Goal: Transaction & Acquisition: Purchase product/service

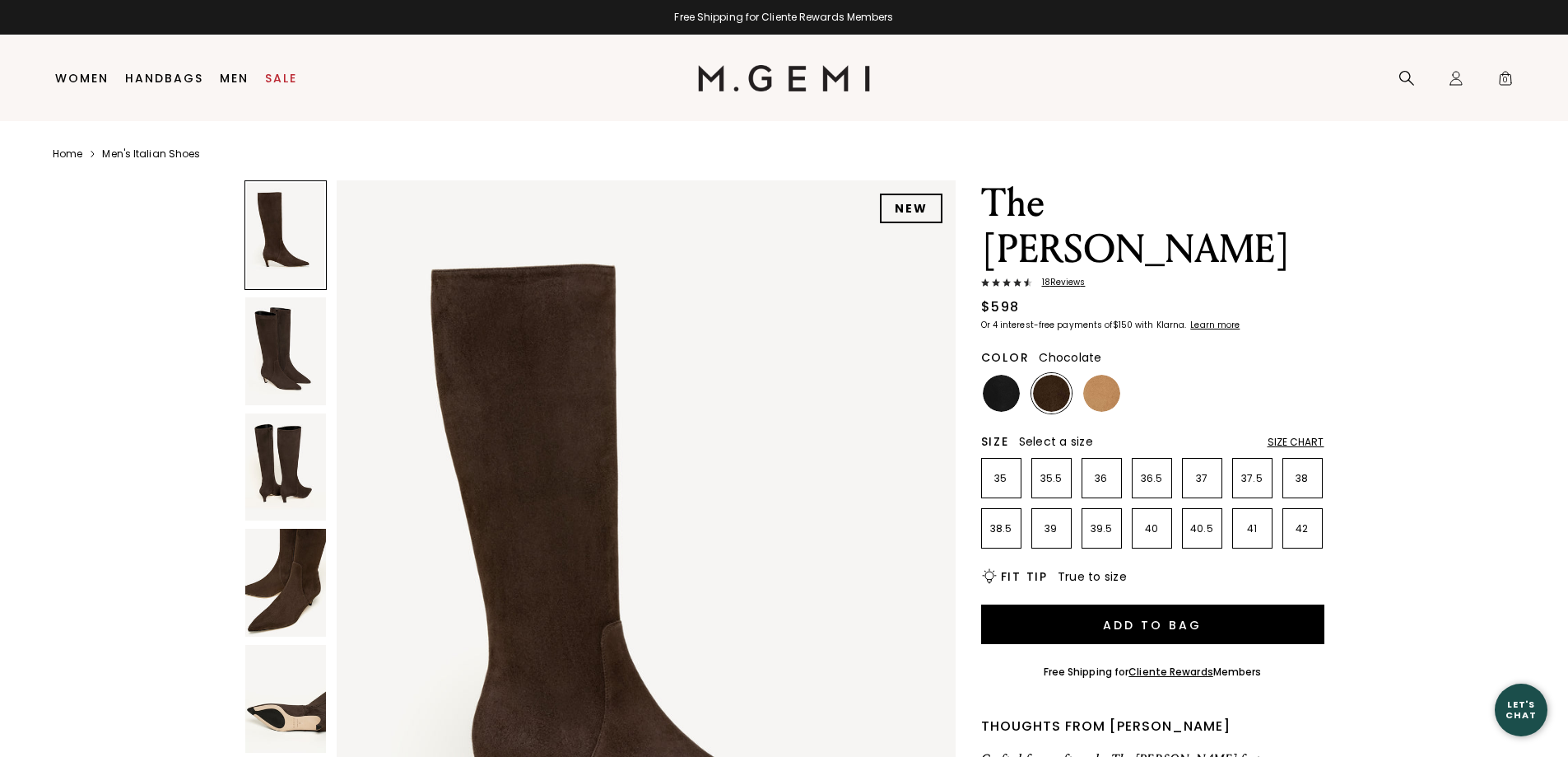
click at [273, 715] on img at bounding box center [285, 698] width 81 height 108
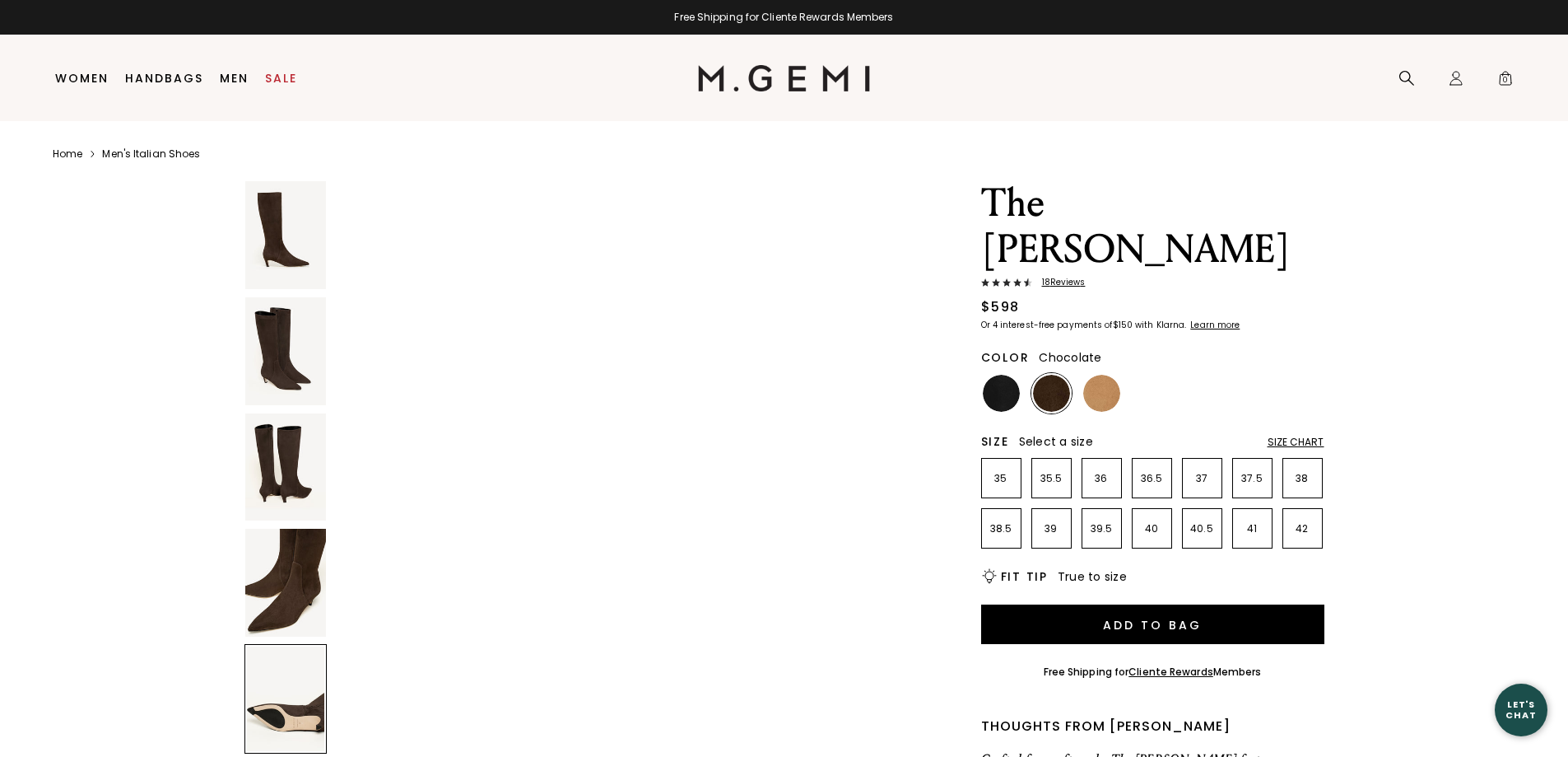
scroll to position [3302, 0]
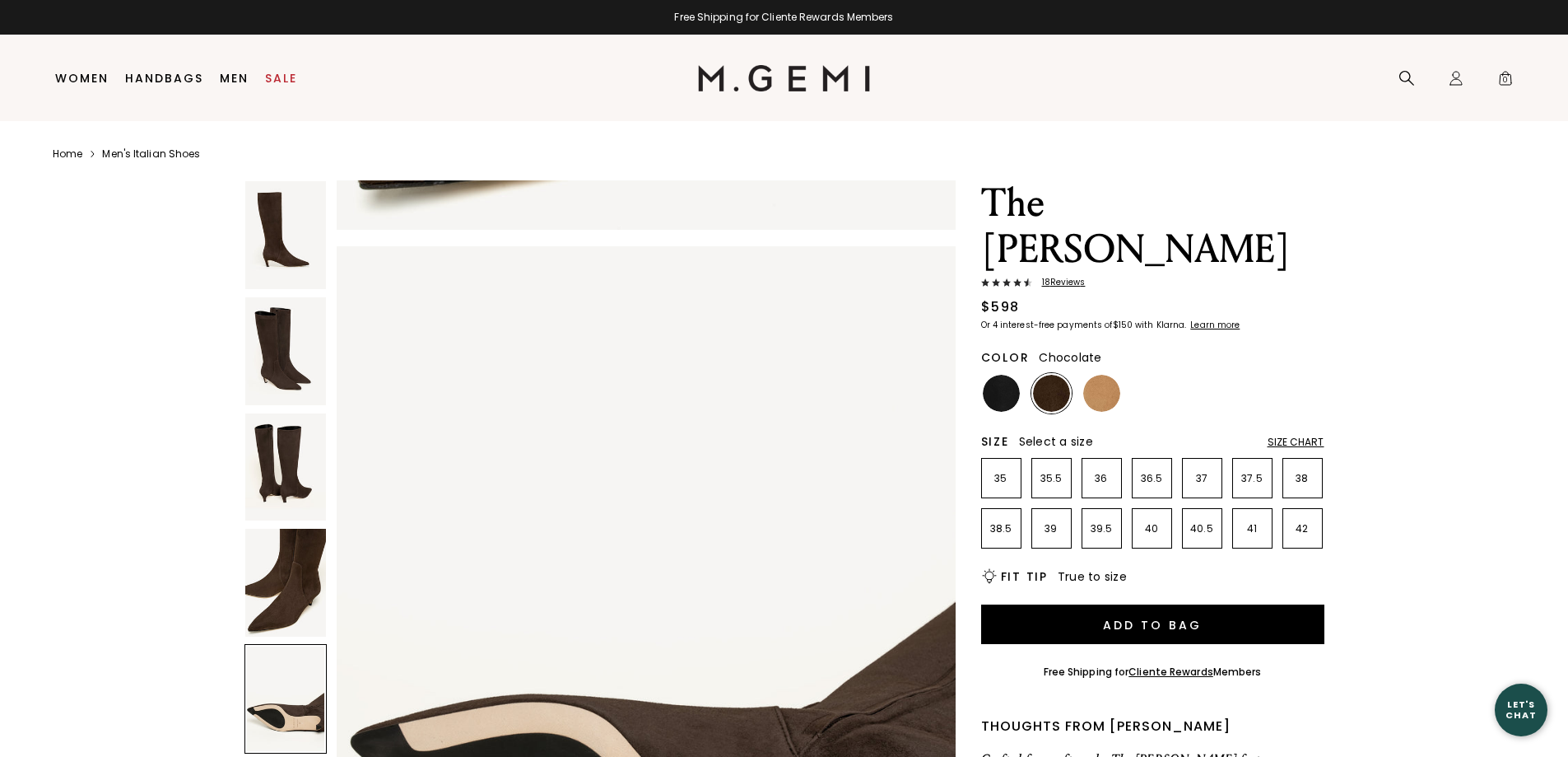
click at [268, 446] on img at bounding box center [285, 467] width 81 height 108
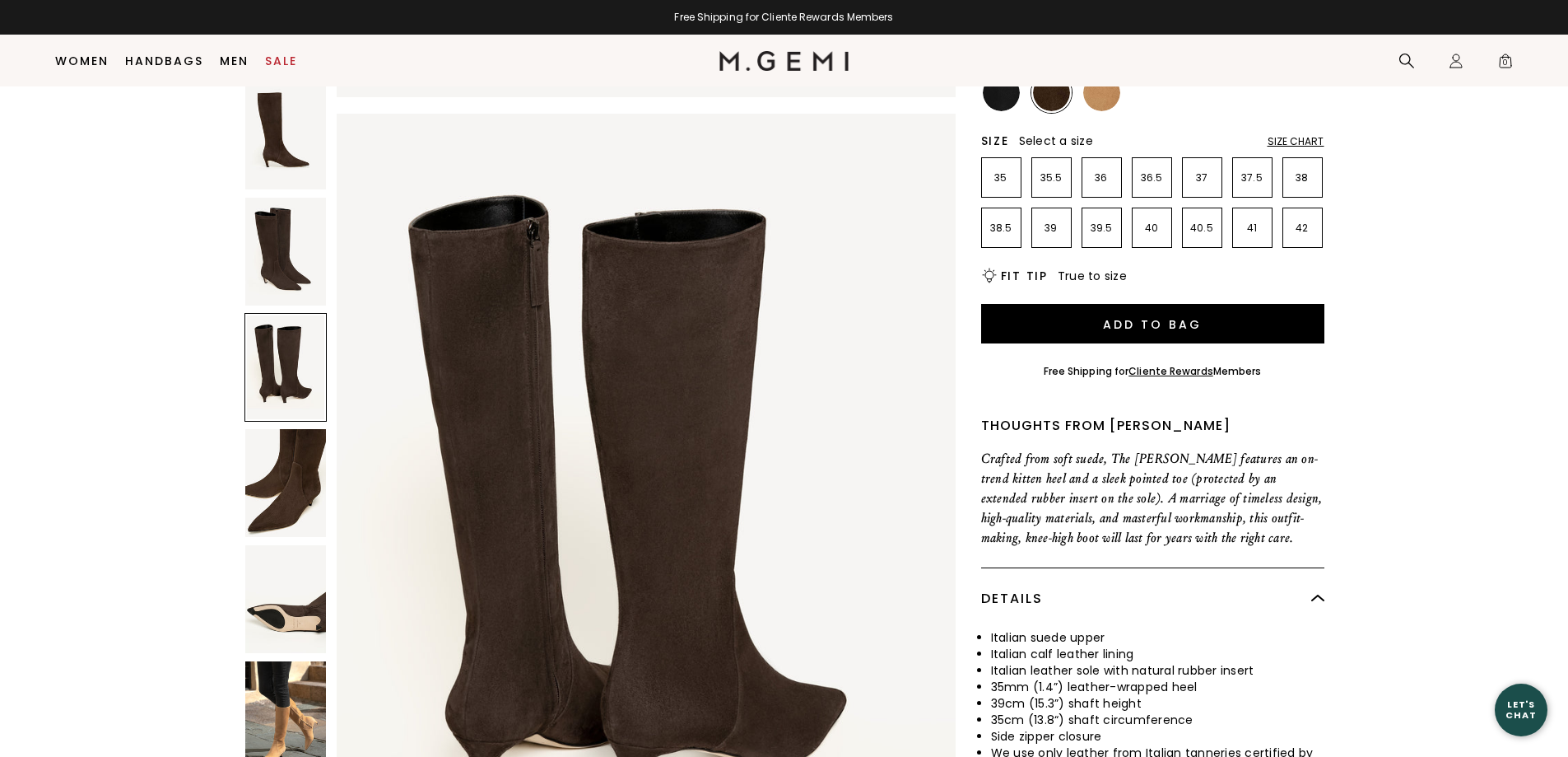
scroll to position [441, 0]
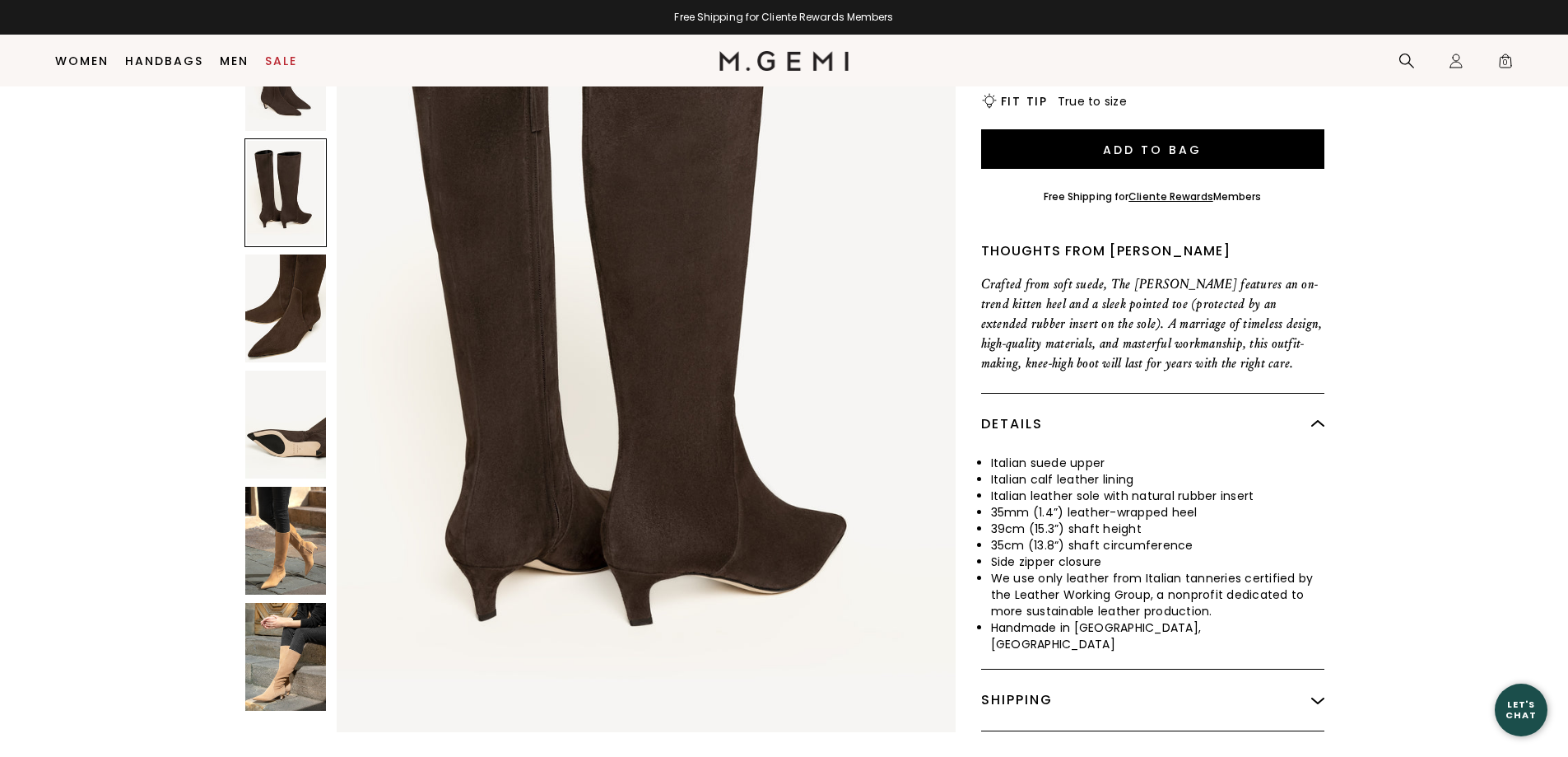
click at [307, 487] on img at bounding box center [285, 541] width 81 height 108
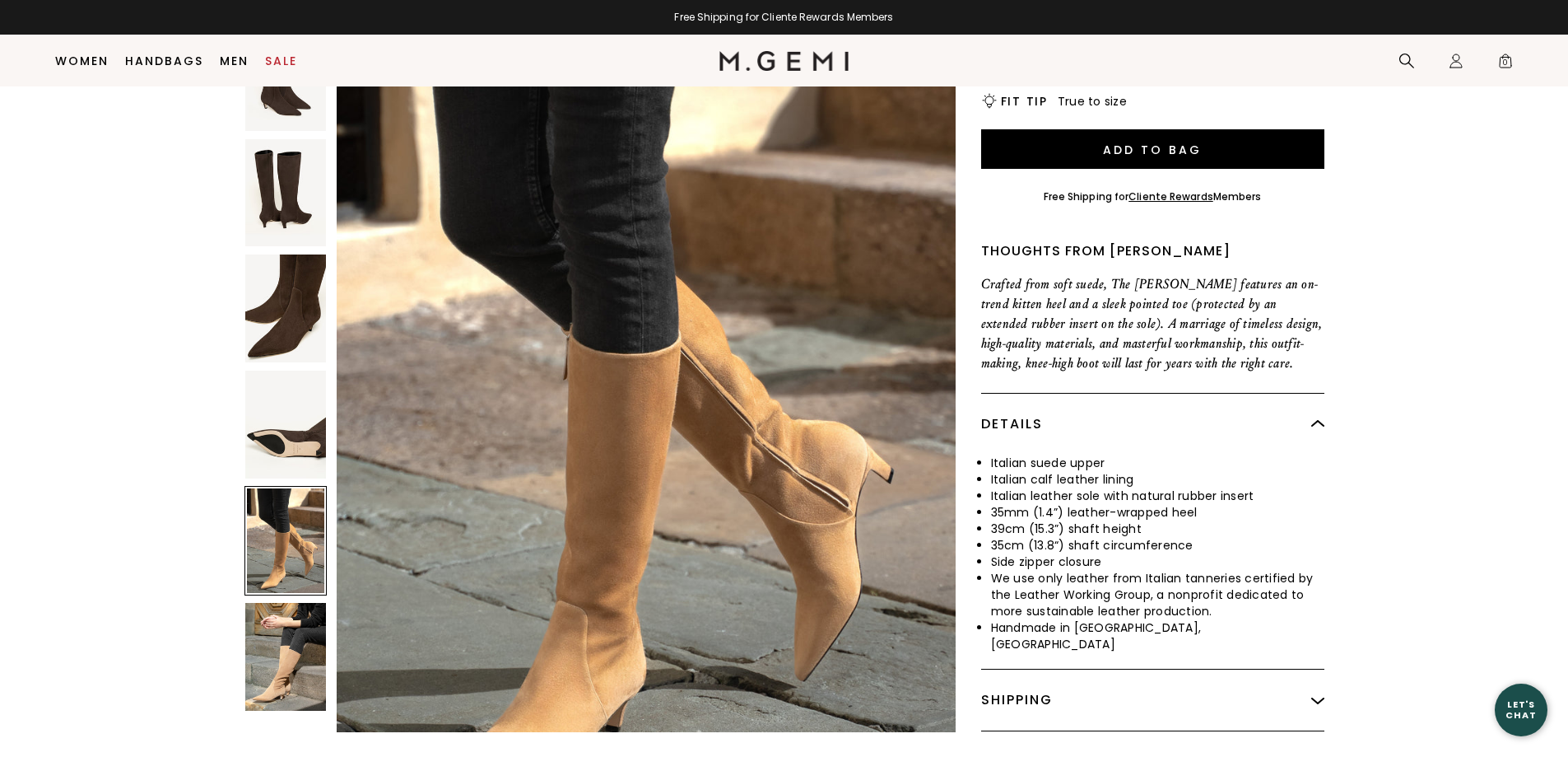
scroll to position [4128, 0]
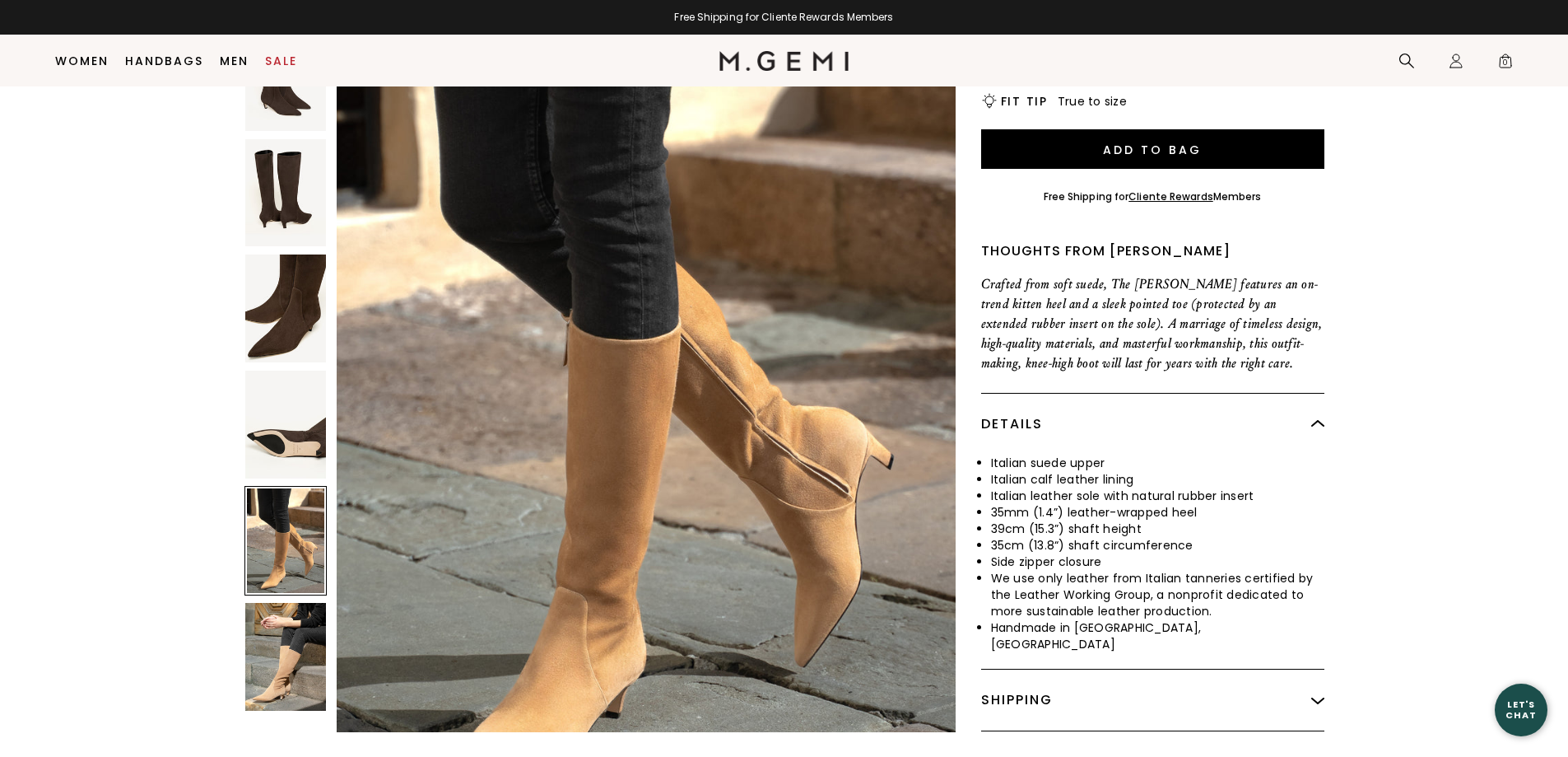
click at [297, 617] on img at bounding box center [285, 657] width 81 height 108
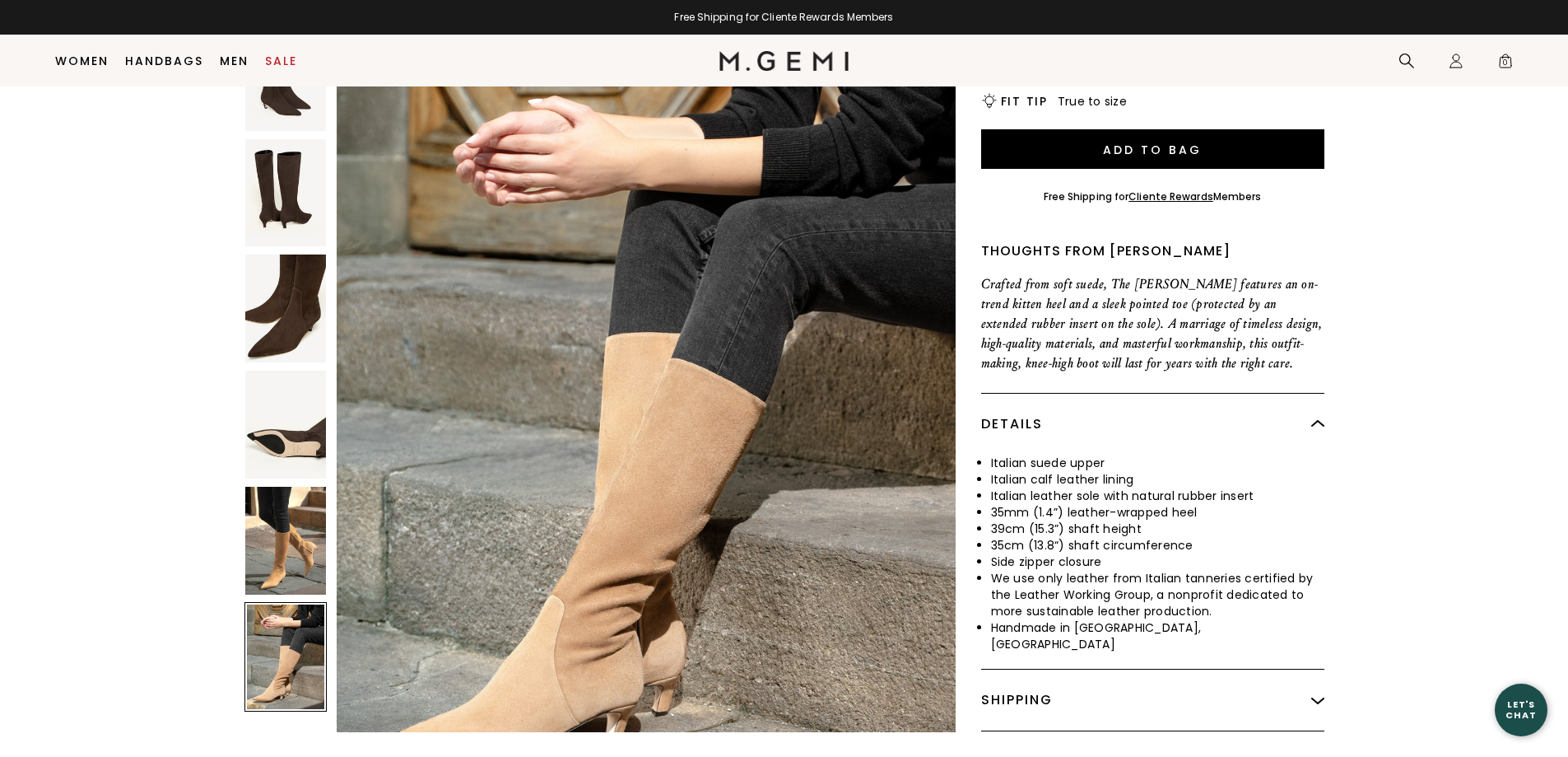
scroll to position [4952, 0]
click at [285, 277] on img at bounding box center [285, 308] width 81 height 108
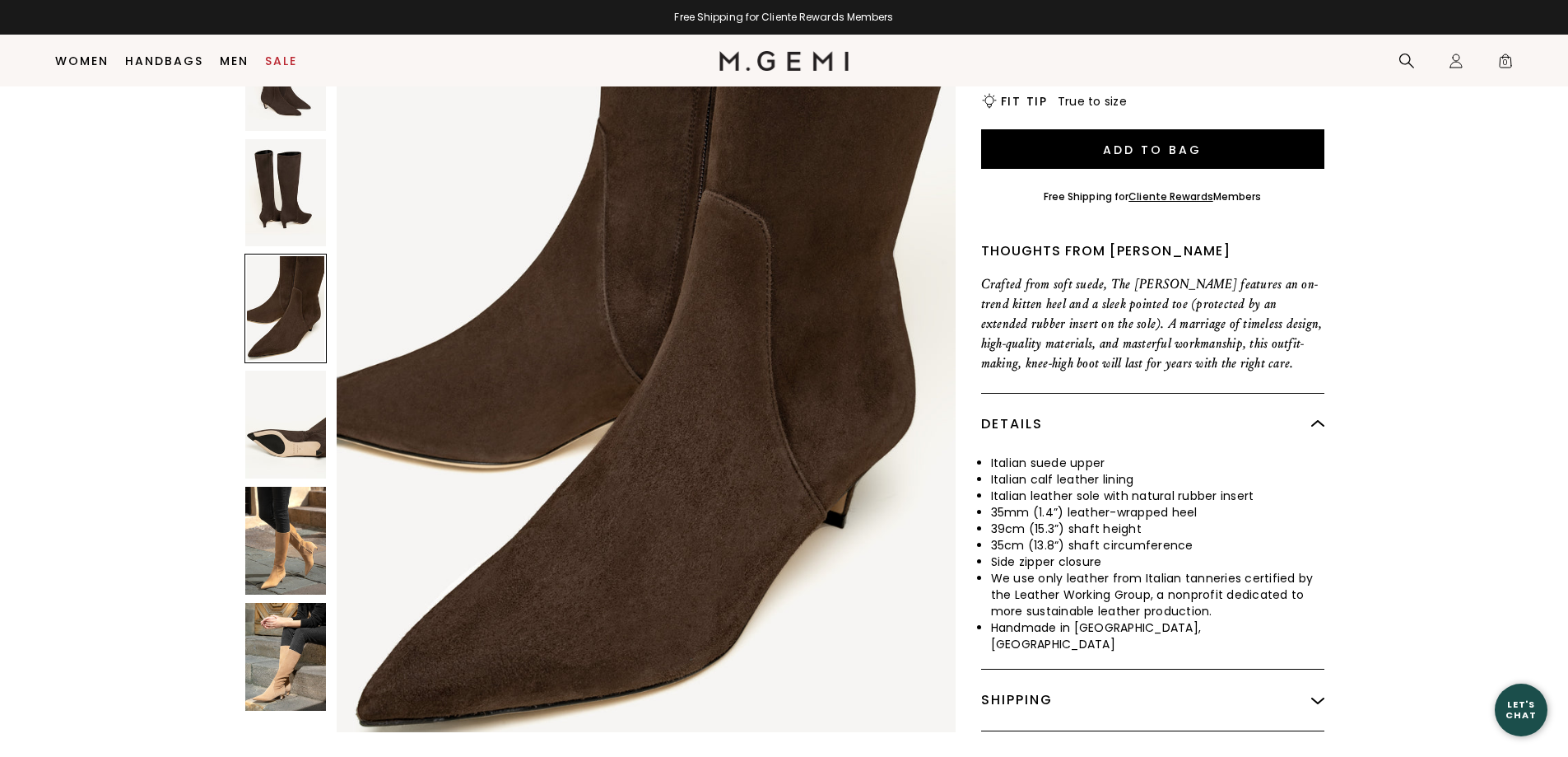
scroll to position [2477, 0]
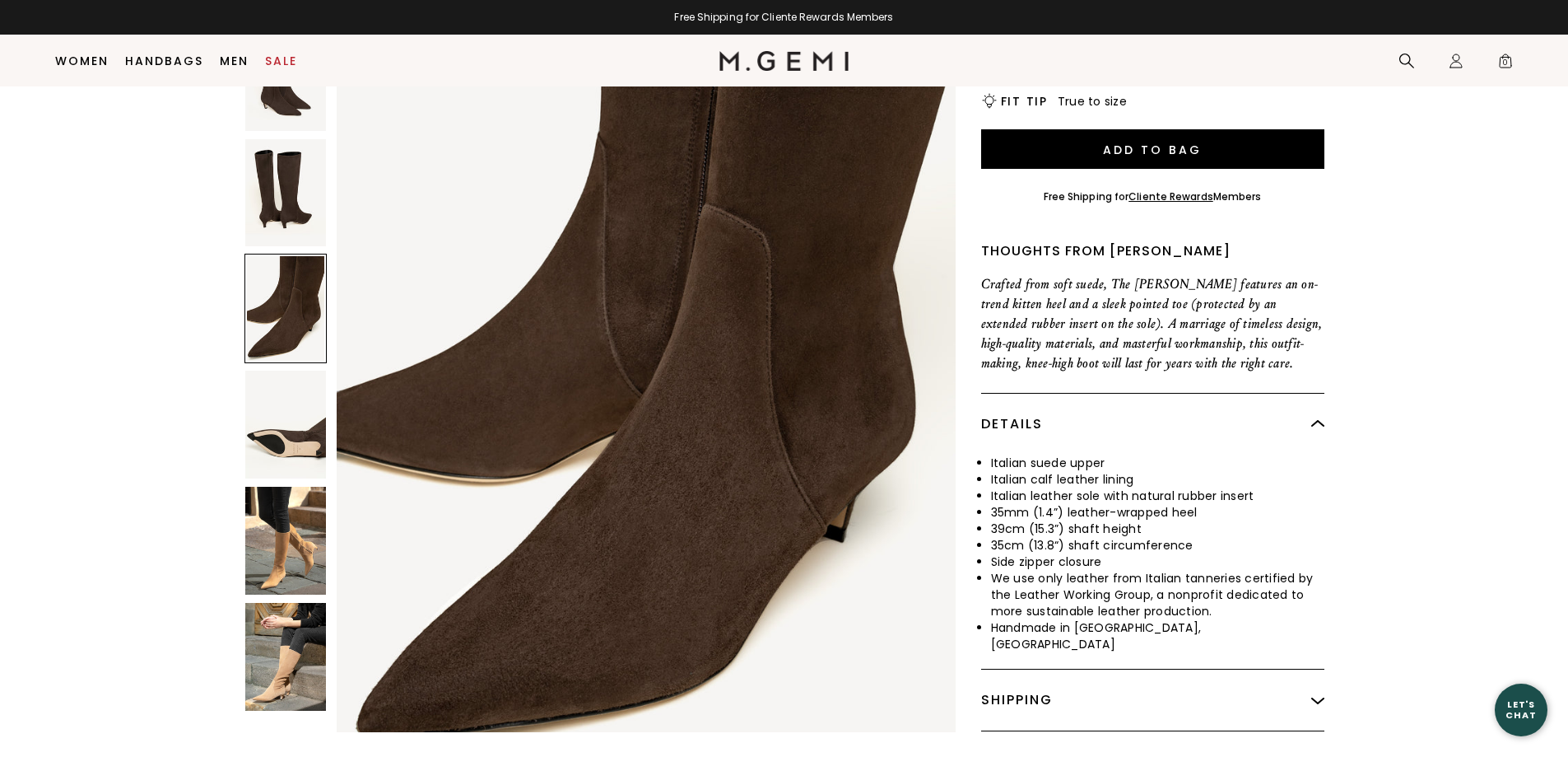
click at [274, 139] on img at bounding box center [285, 193] width 81 height 108
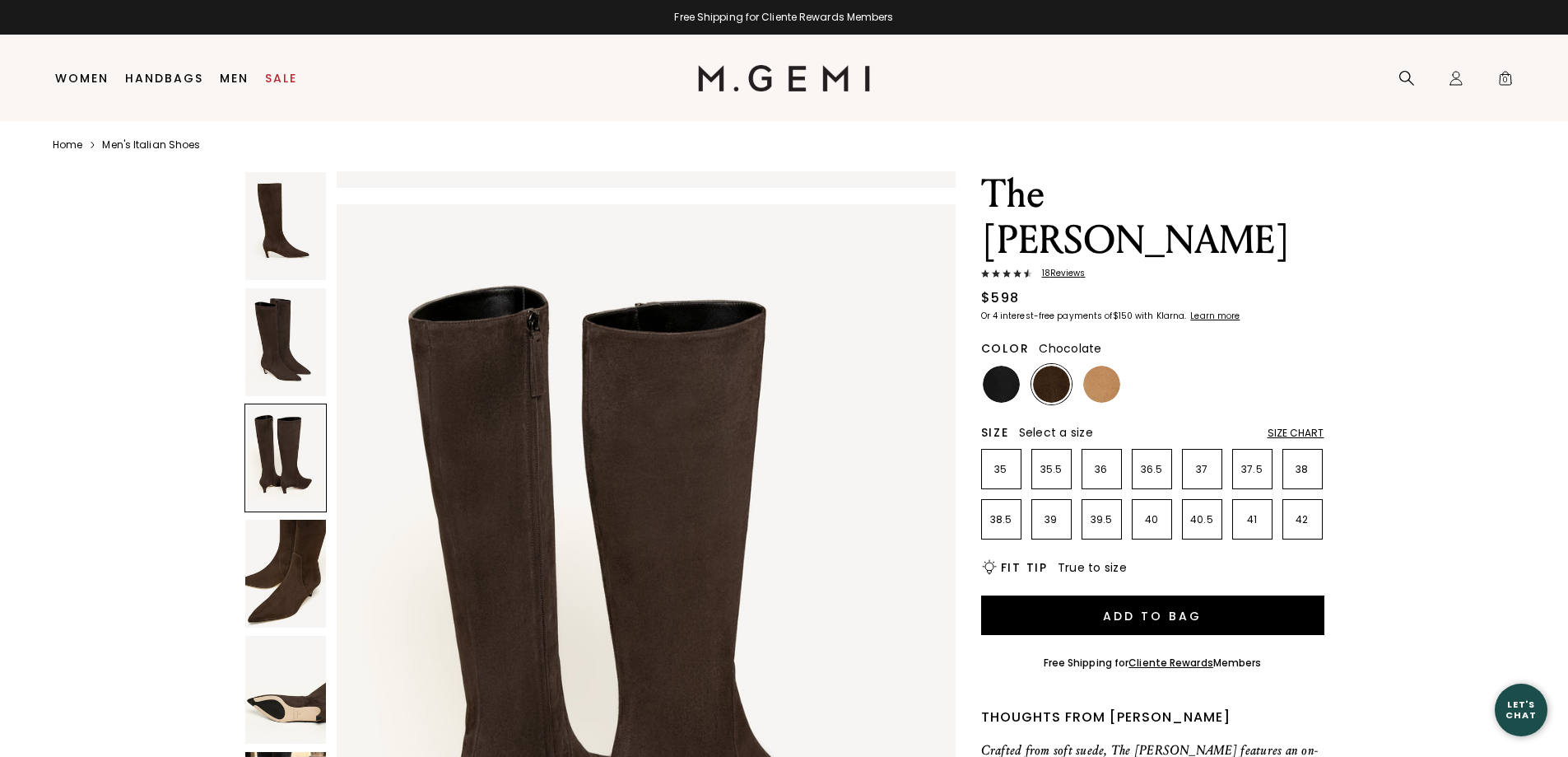
scroll to position [0, 0]
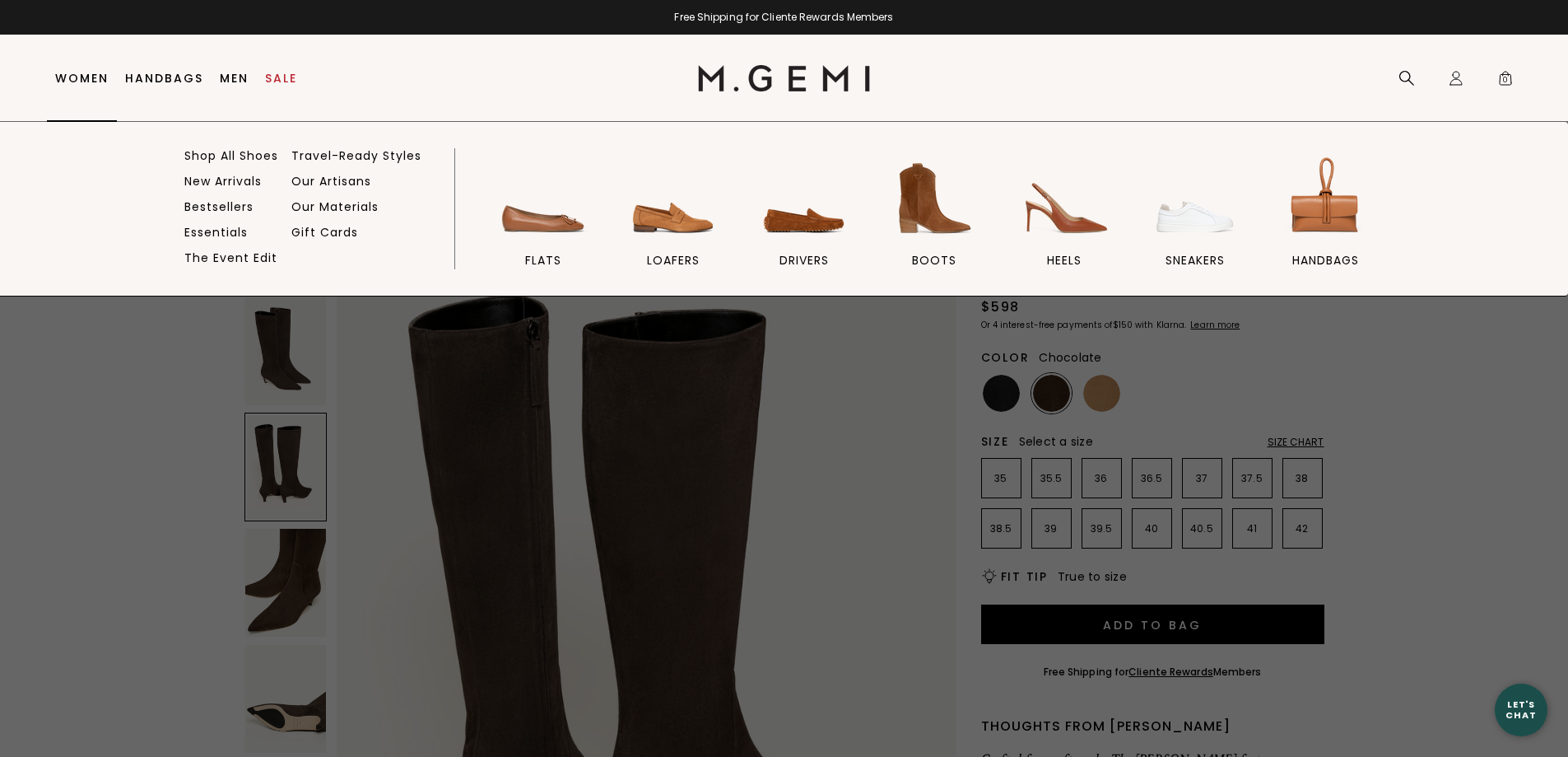
click at [90, 77] on link "Women" at bounding box center [82, 78] width 53 height 13
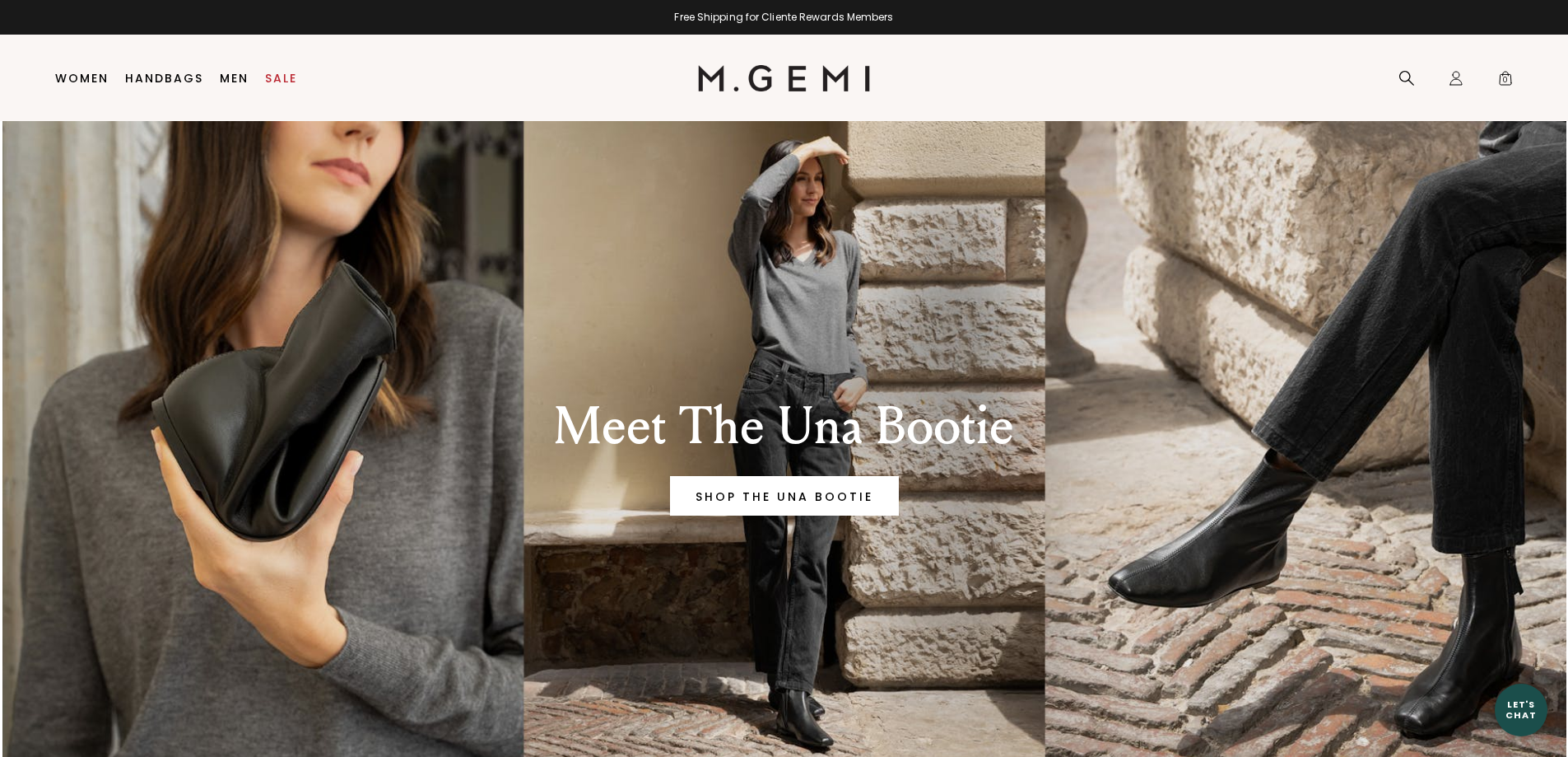
click at [90, 77] on link "Women" at bounding box center [82, 78] width 53 height 13
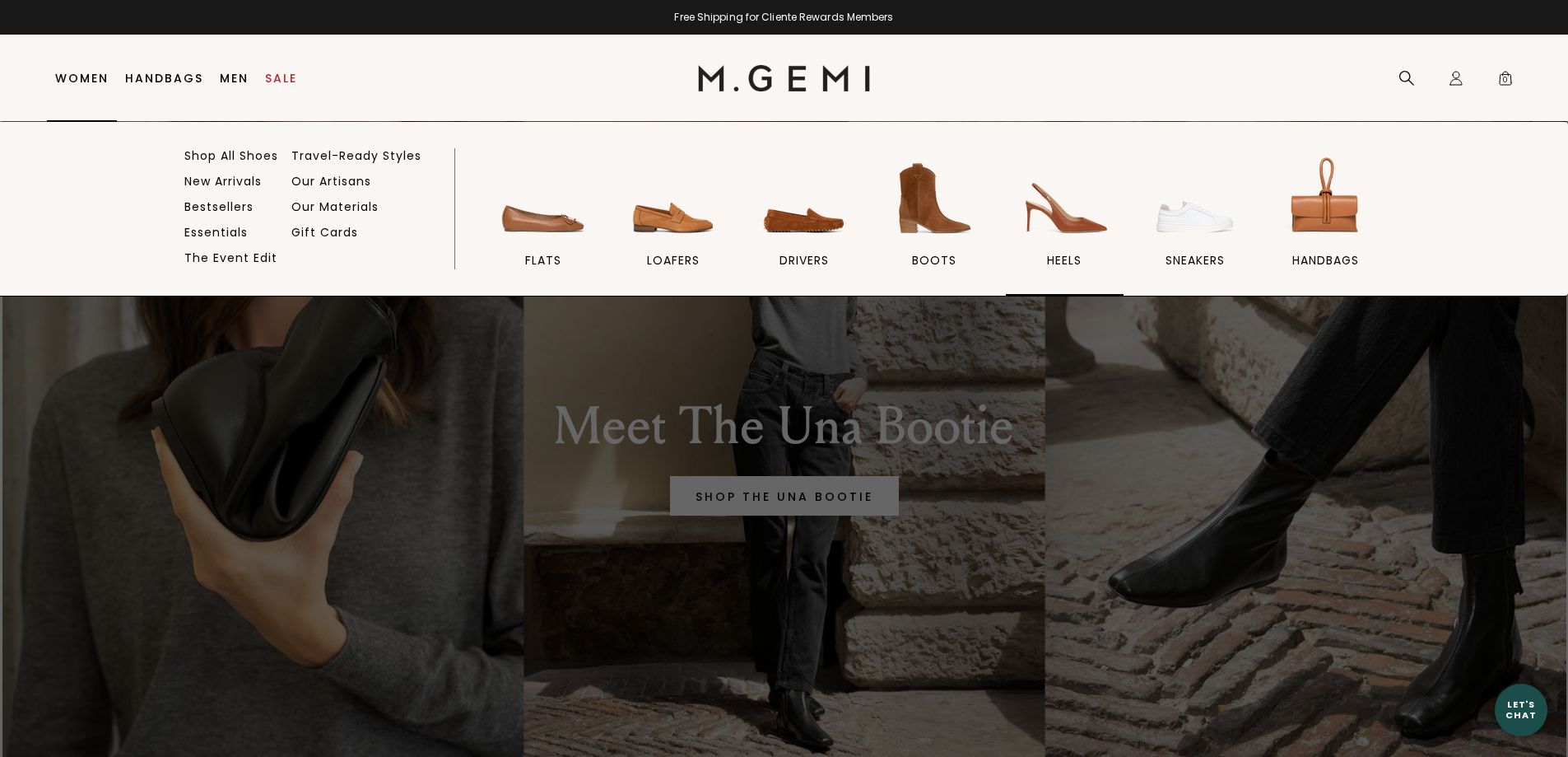
click at [1075, 234] on img at bounding box center [1064, 199] width 92 height 92
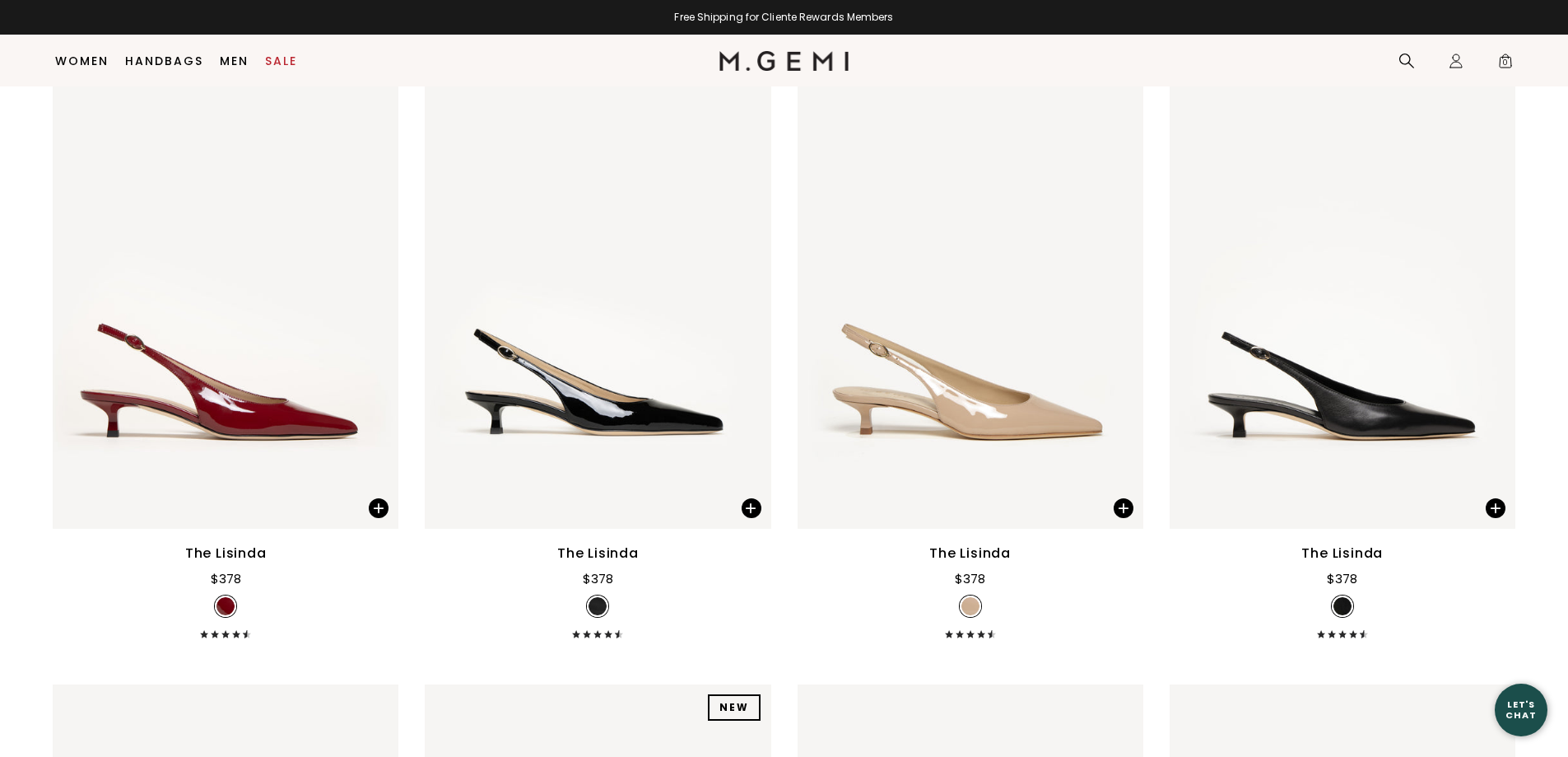
scroll to position [2124, 0]
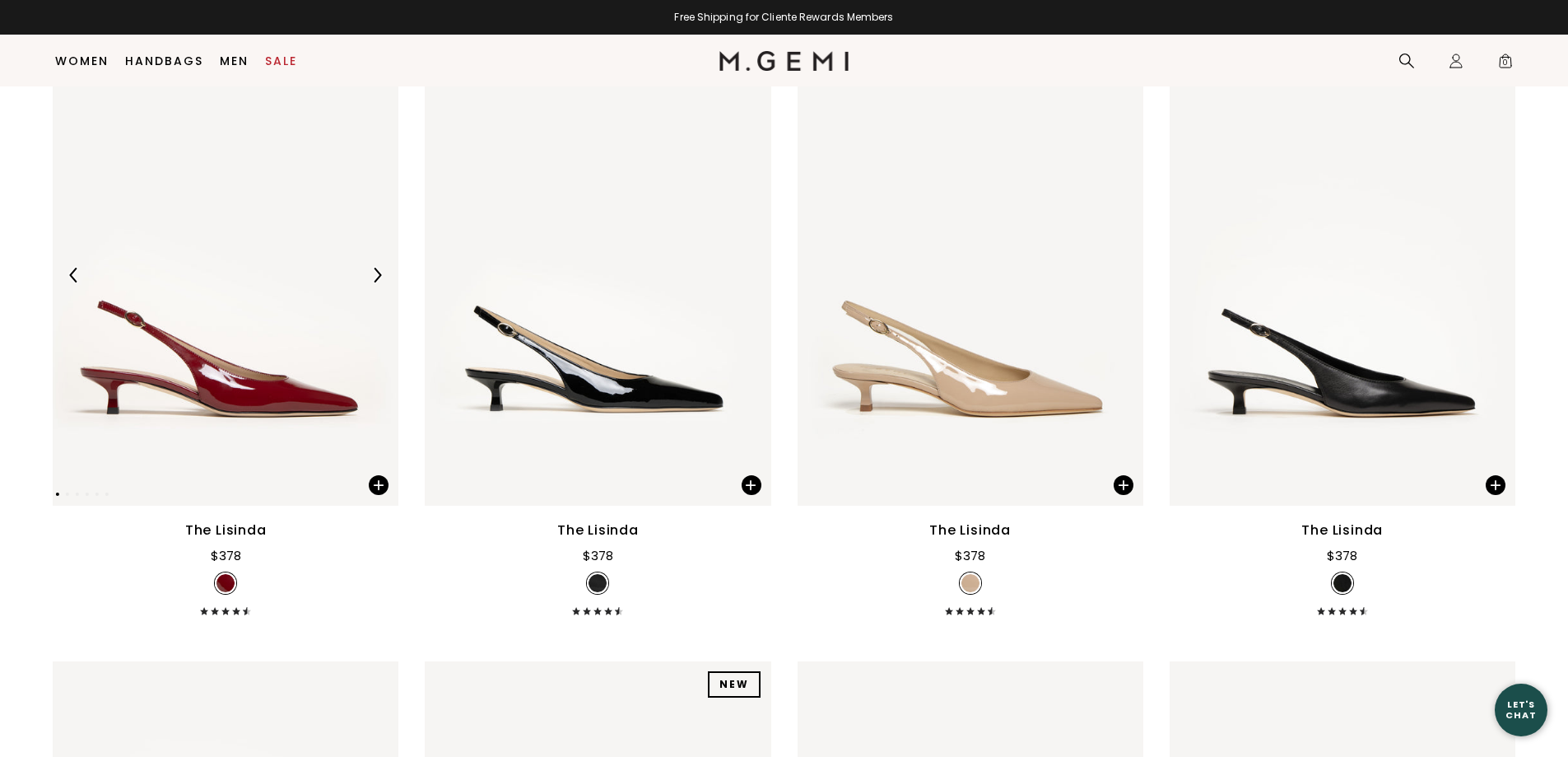
click at [376, 269] on img at bounding box center [376, 275] width 15 height 15
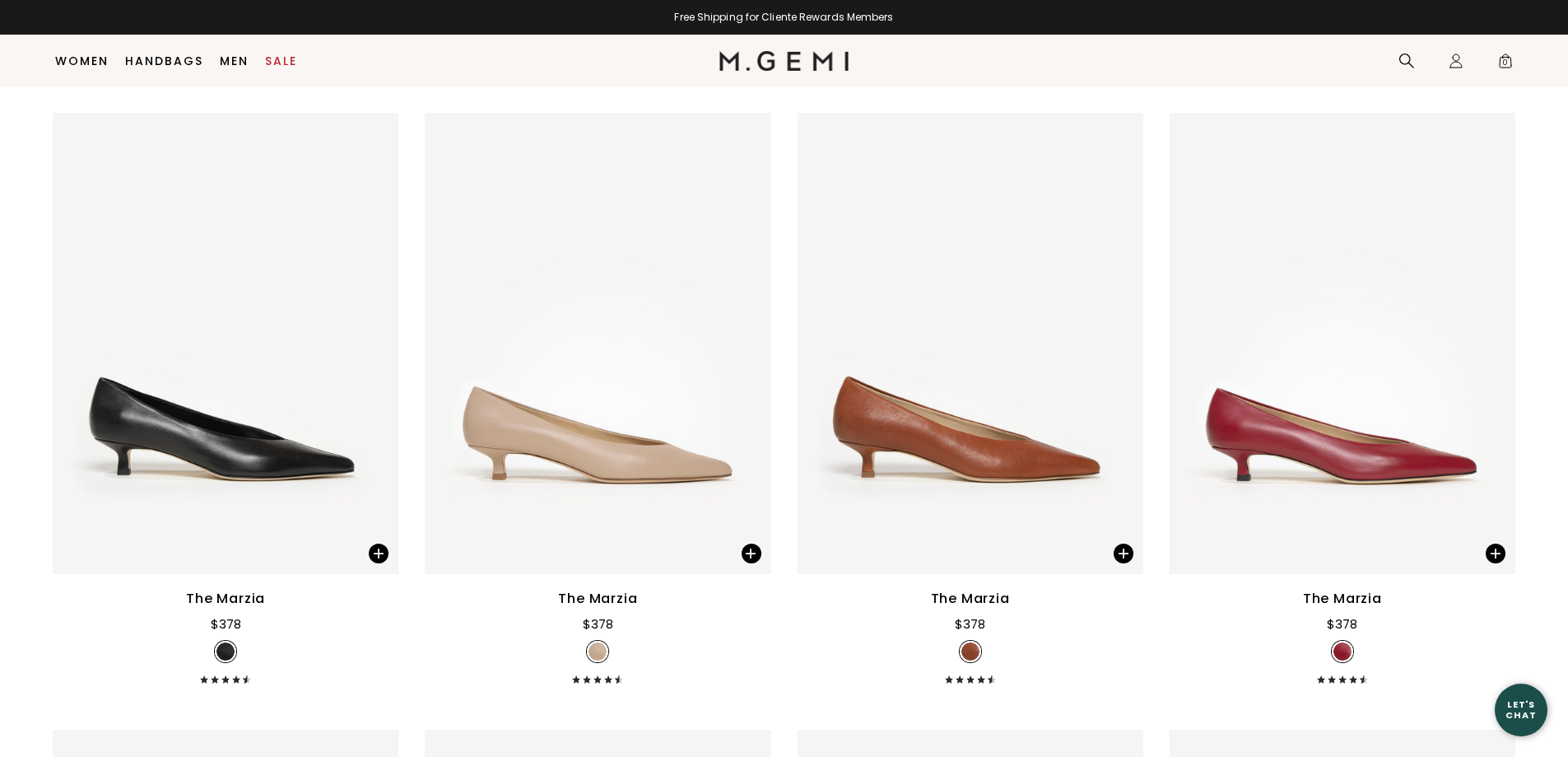
scroll to position [3913, 0]
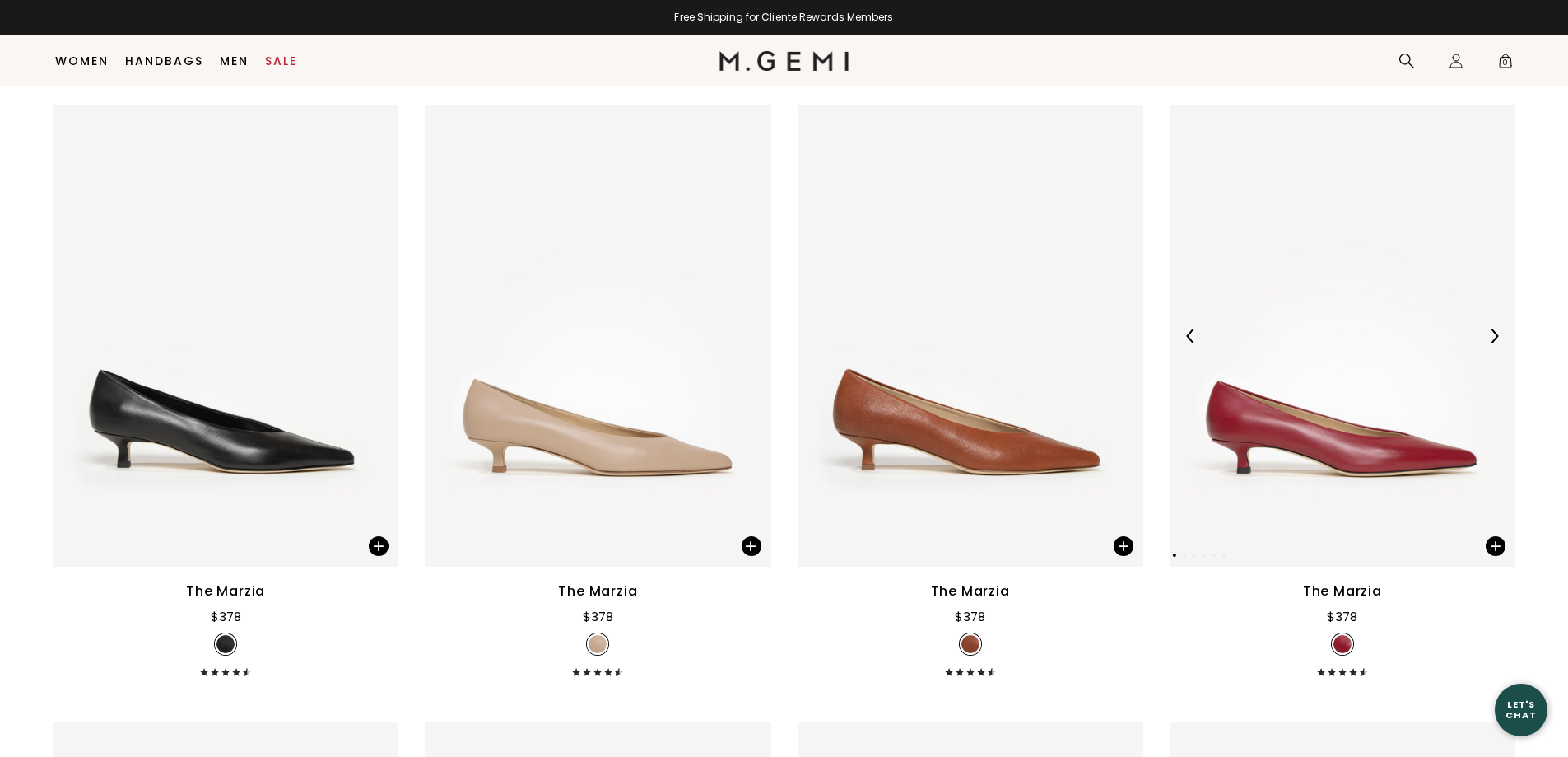
click at [1494, 332] on img at bounding box center [1494, 336] width 15 height 15
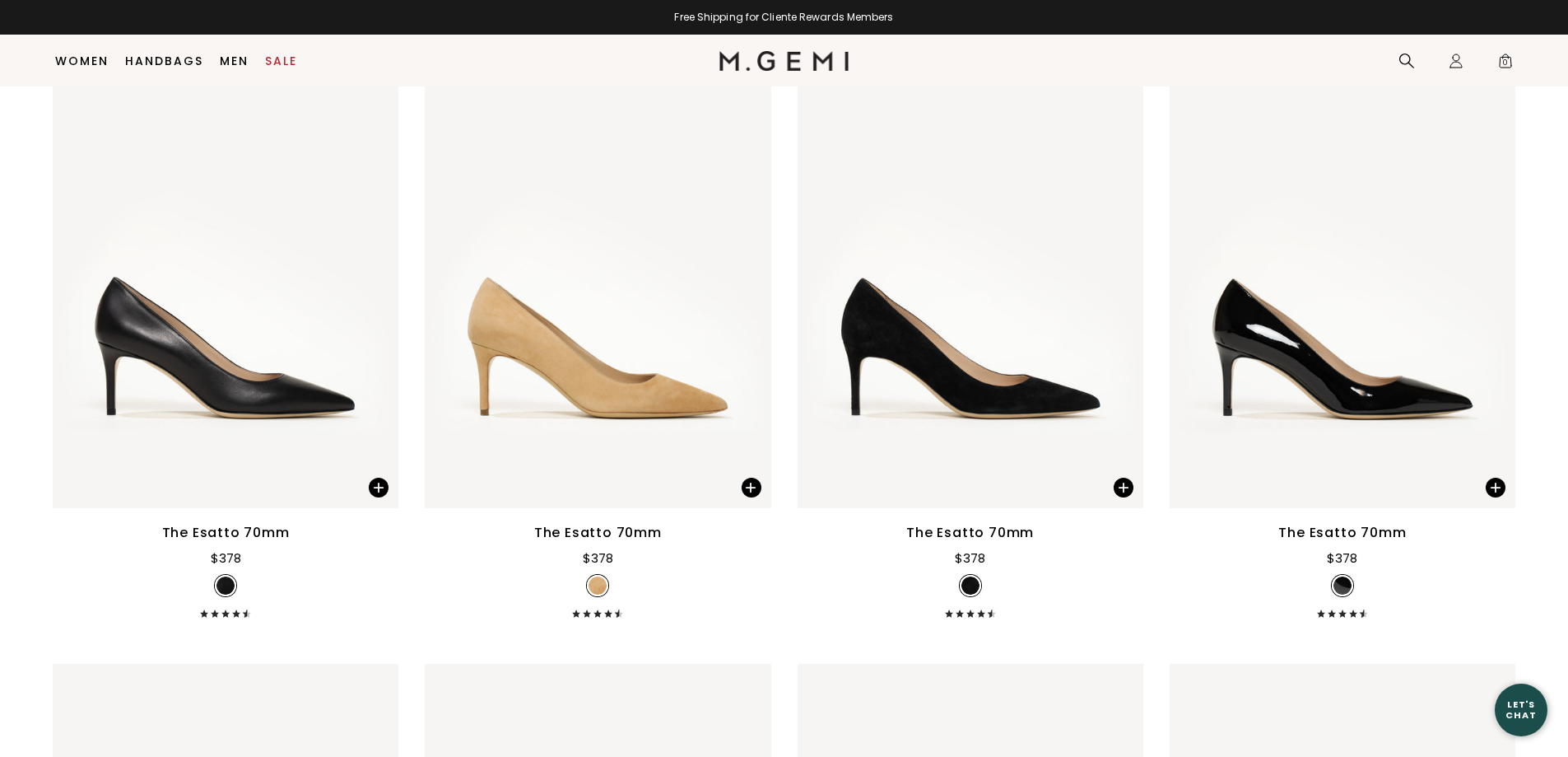
scroll to position [0, 0]
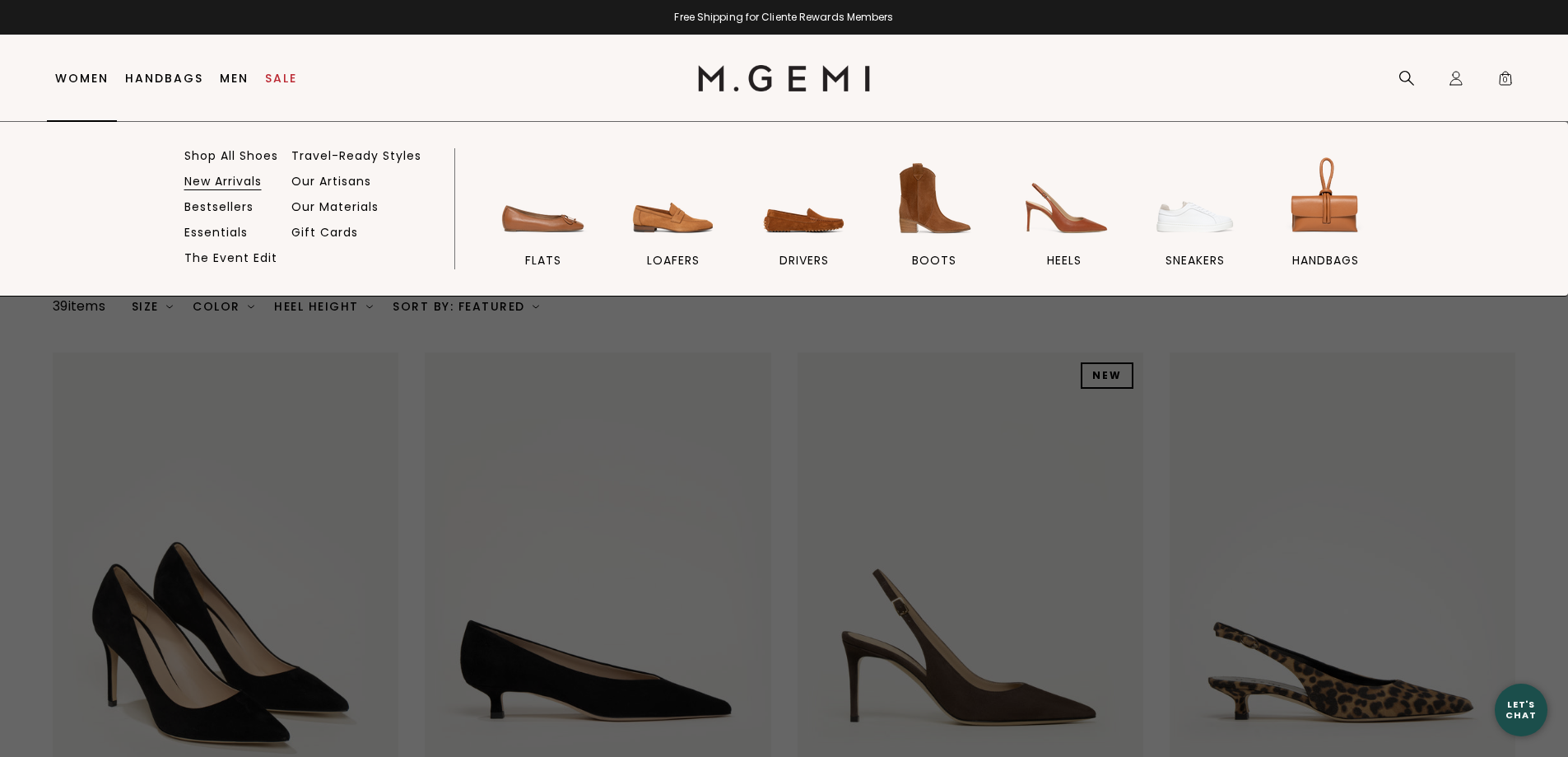
click at [237, 183] on link "New Arrivals" at bounding box center [222, 181] width 77 height 15
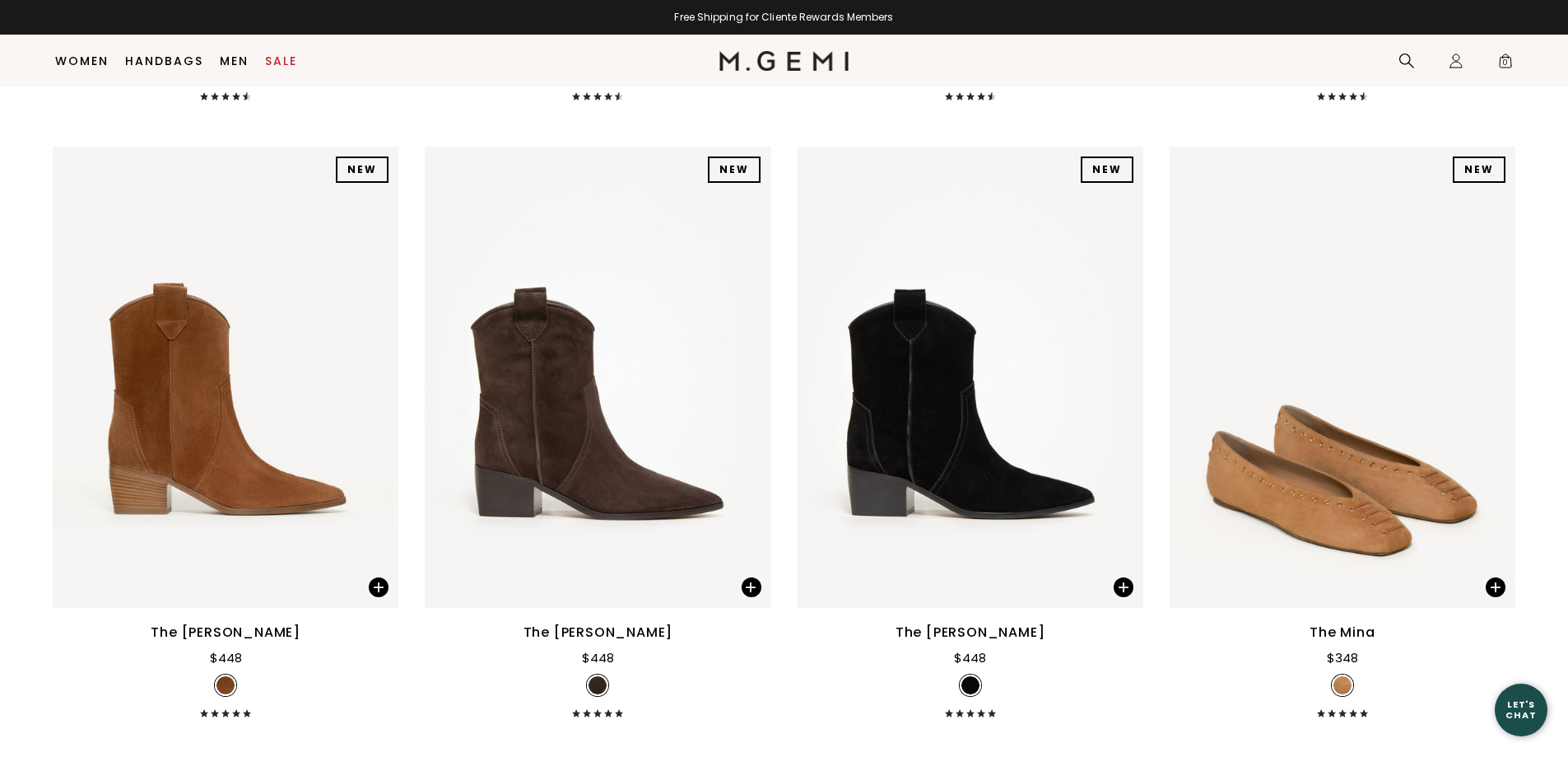
scroll to position [3246, 0]
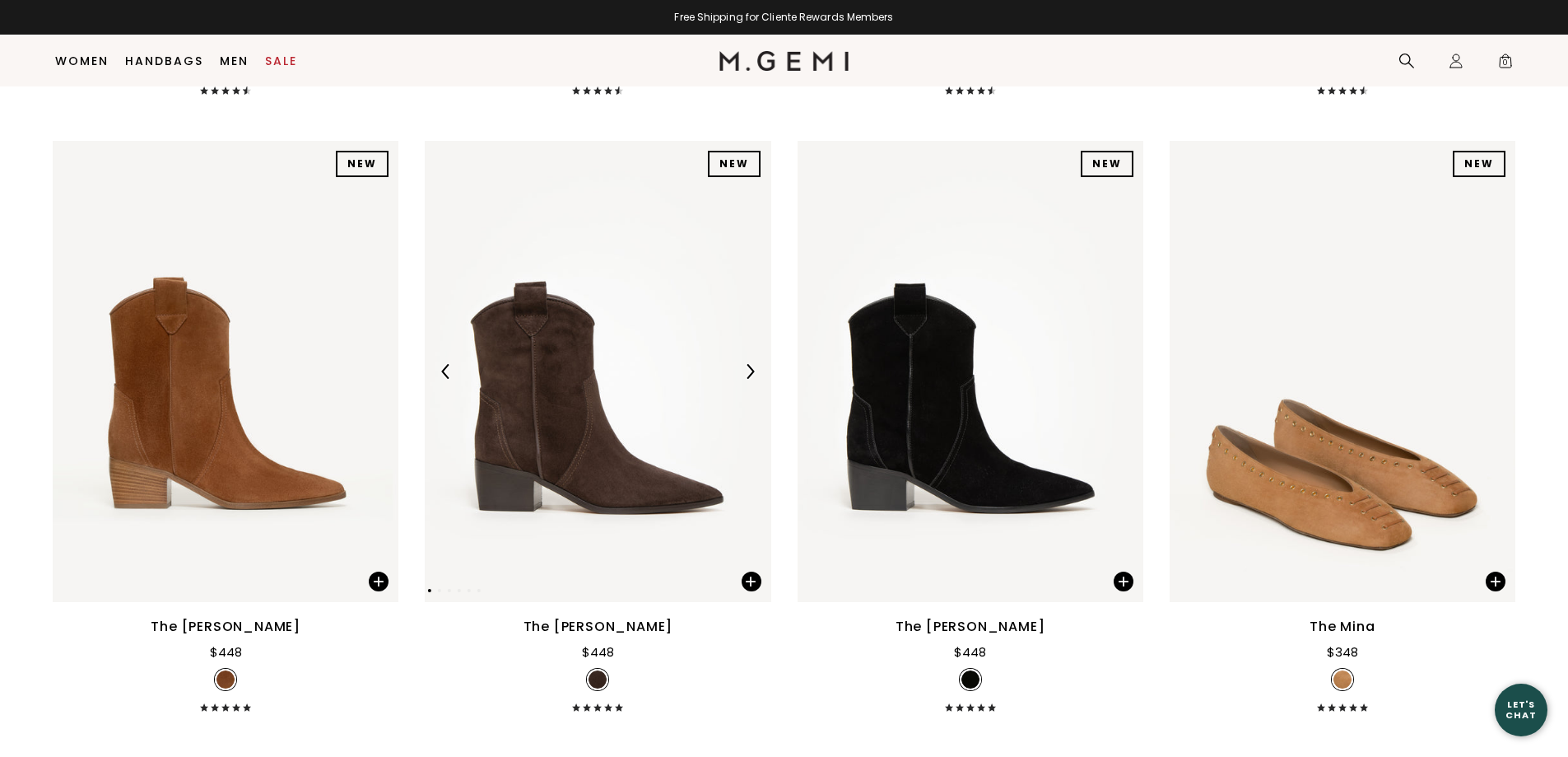
click at [747, 368] on img at bounding box center [749, 371] width 15 height 15
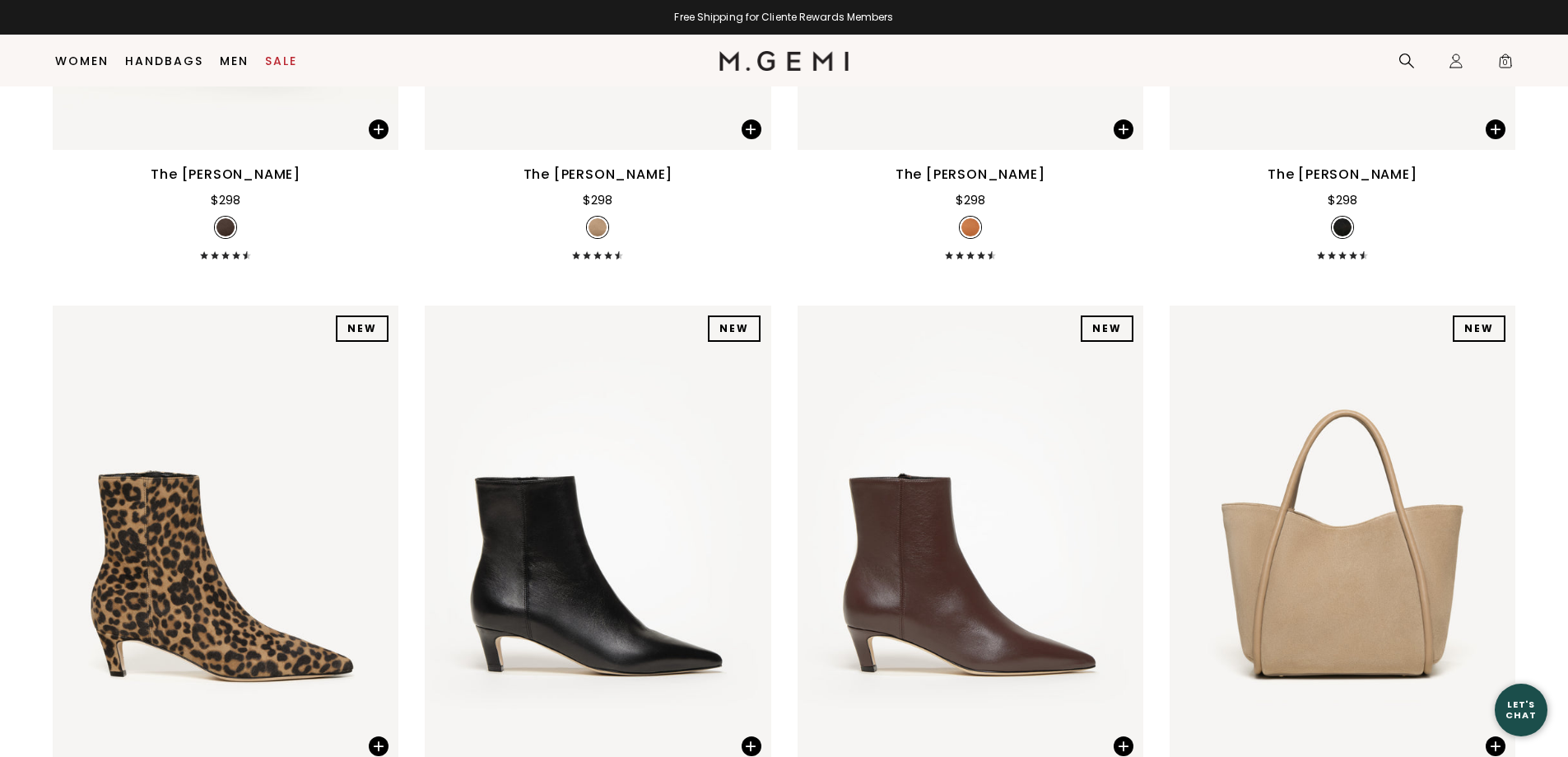
scroll to position [6169, 0]
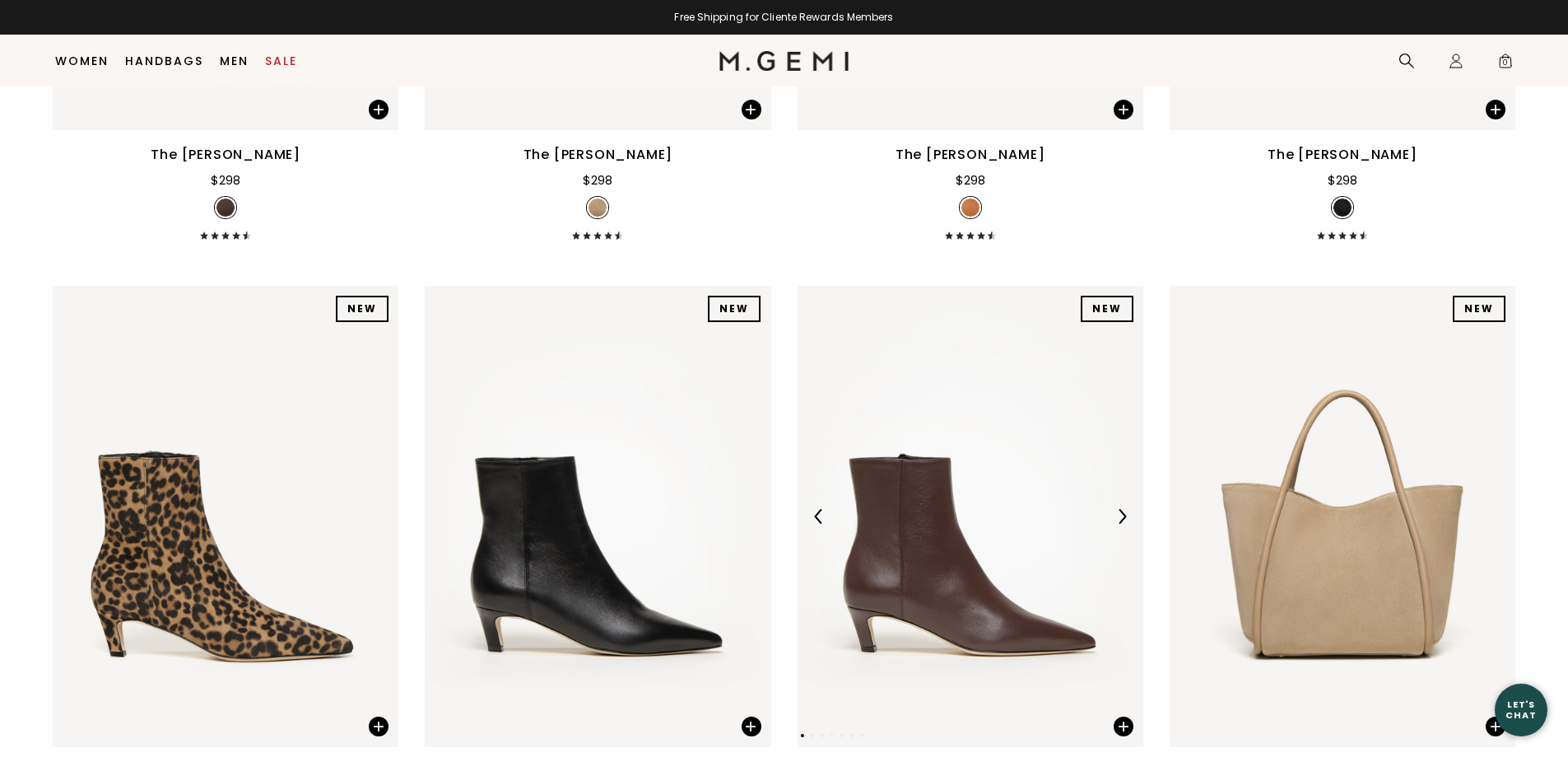
click at [1118, 507] on div at bounding box center [1122, 517] width 27 height 27
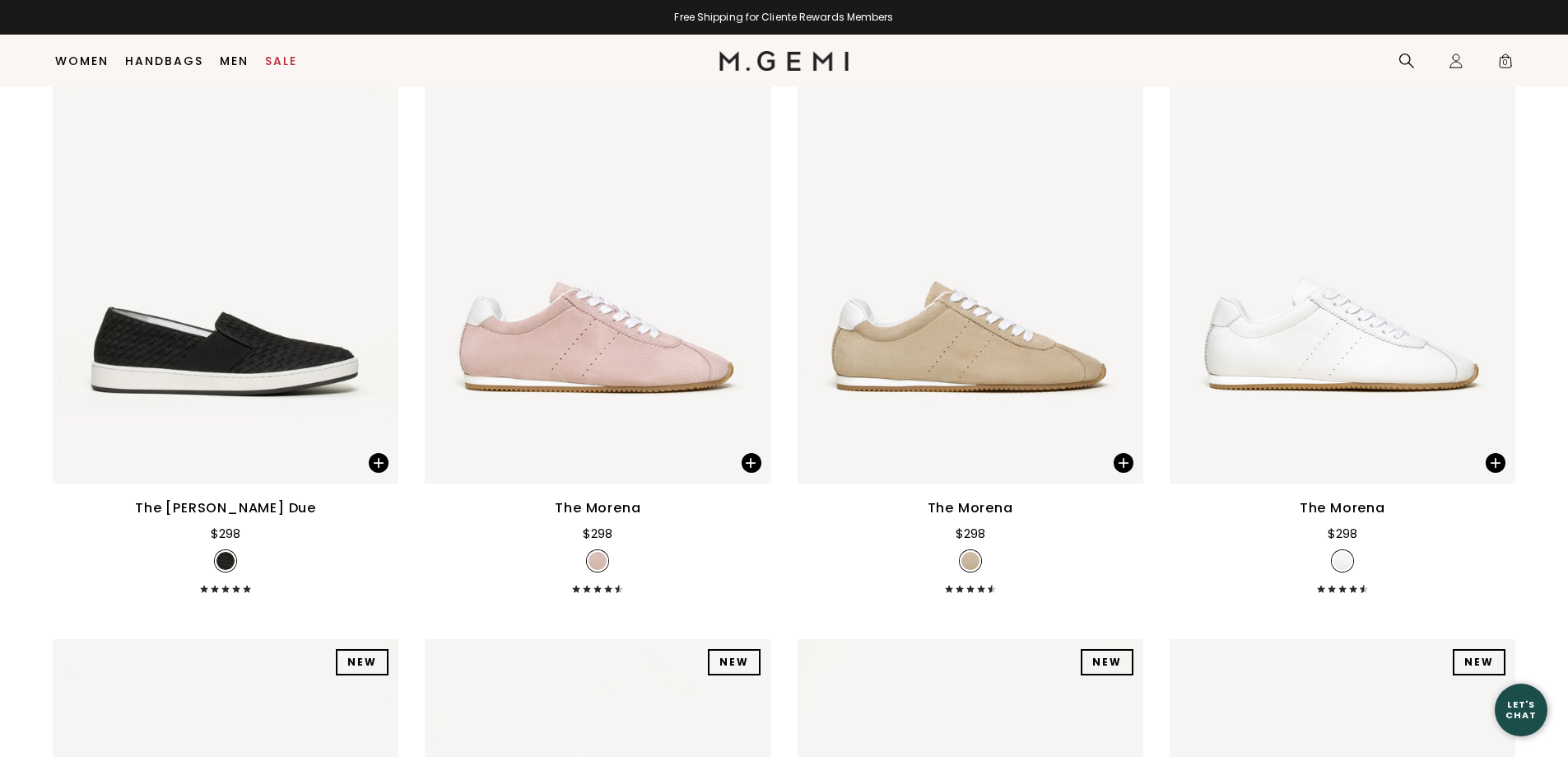
scroll to position [11416, 0]
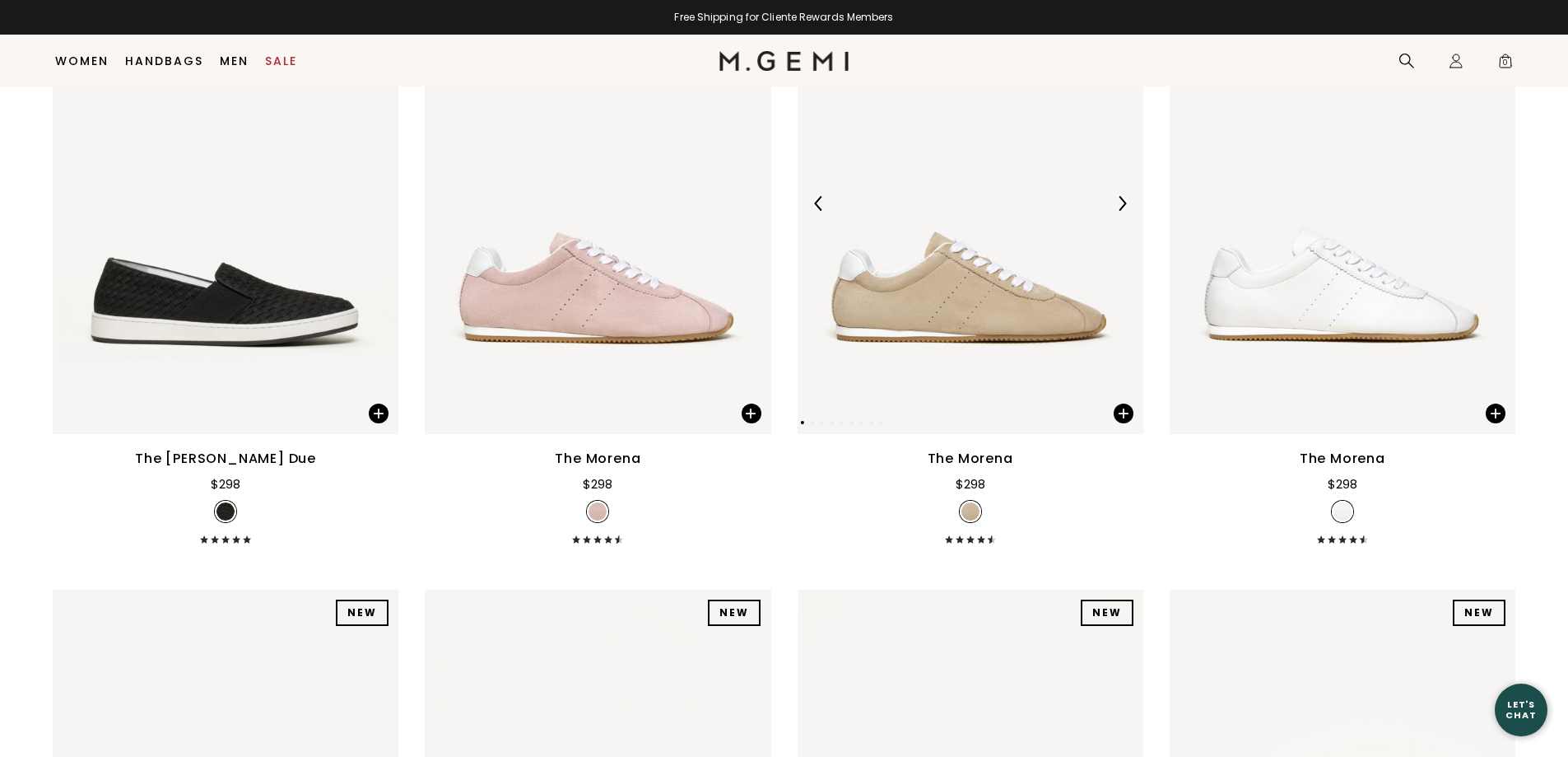
click at [1122, 200] on img at bounding box center [1122, 203] width 15 height 15
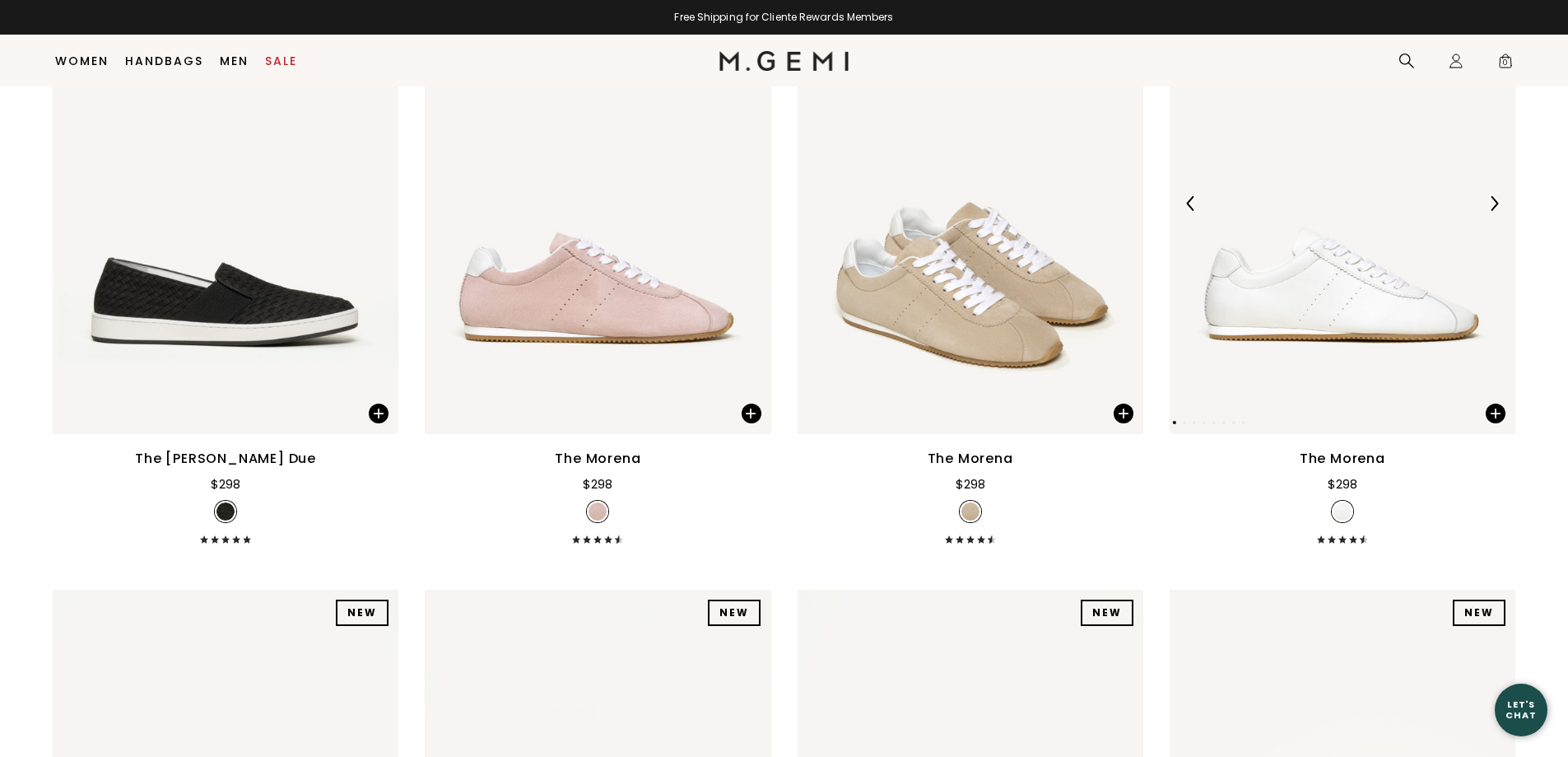
click at [1490, 197] on img at bounding box center [1494, 203] width 15 height 15
